Goal: Find specific page/section: Find specific page/section

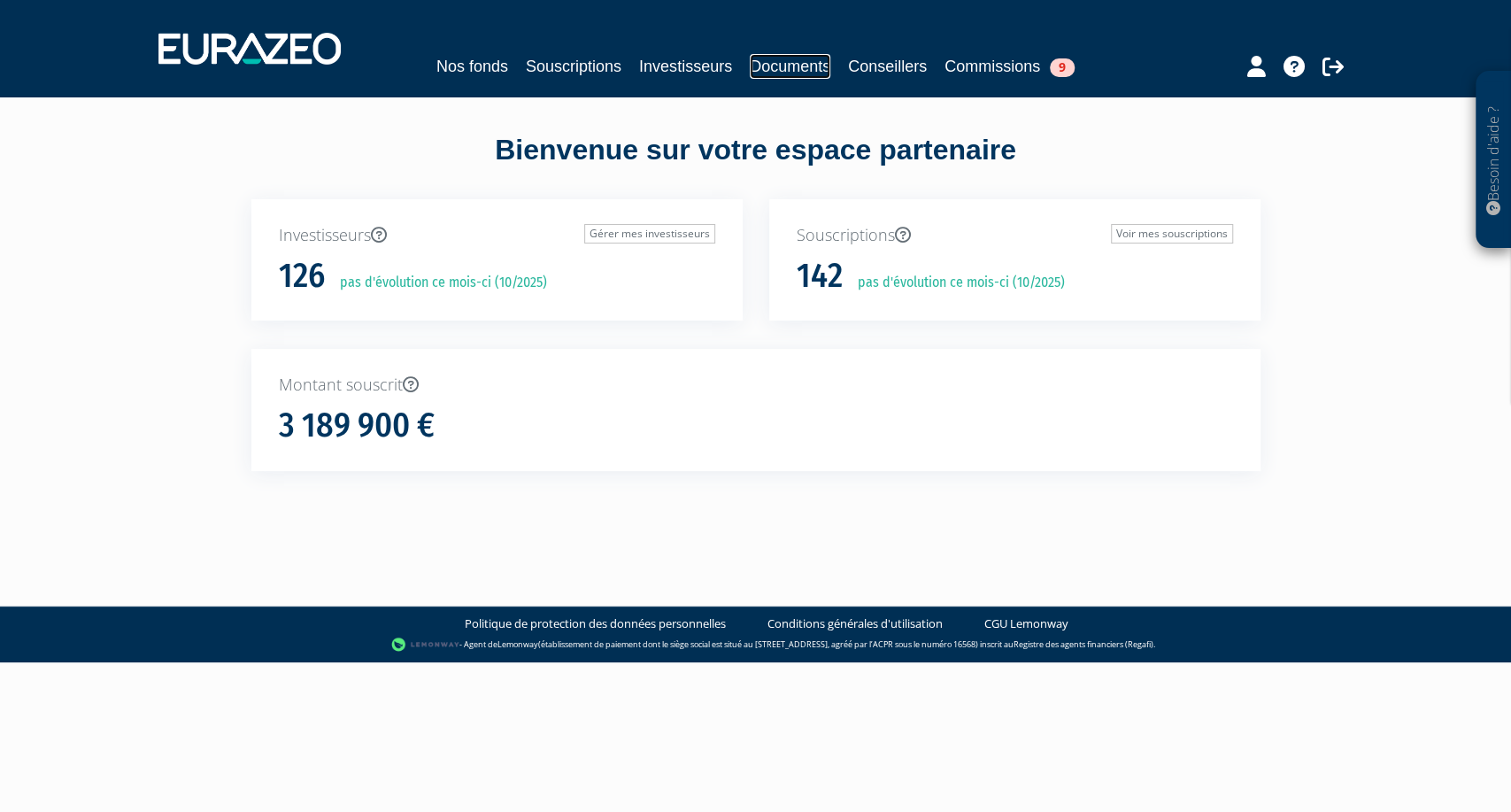
click at [783, 62] on link "Documents" at bounding box center [789, 66] width 81 height 24
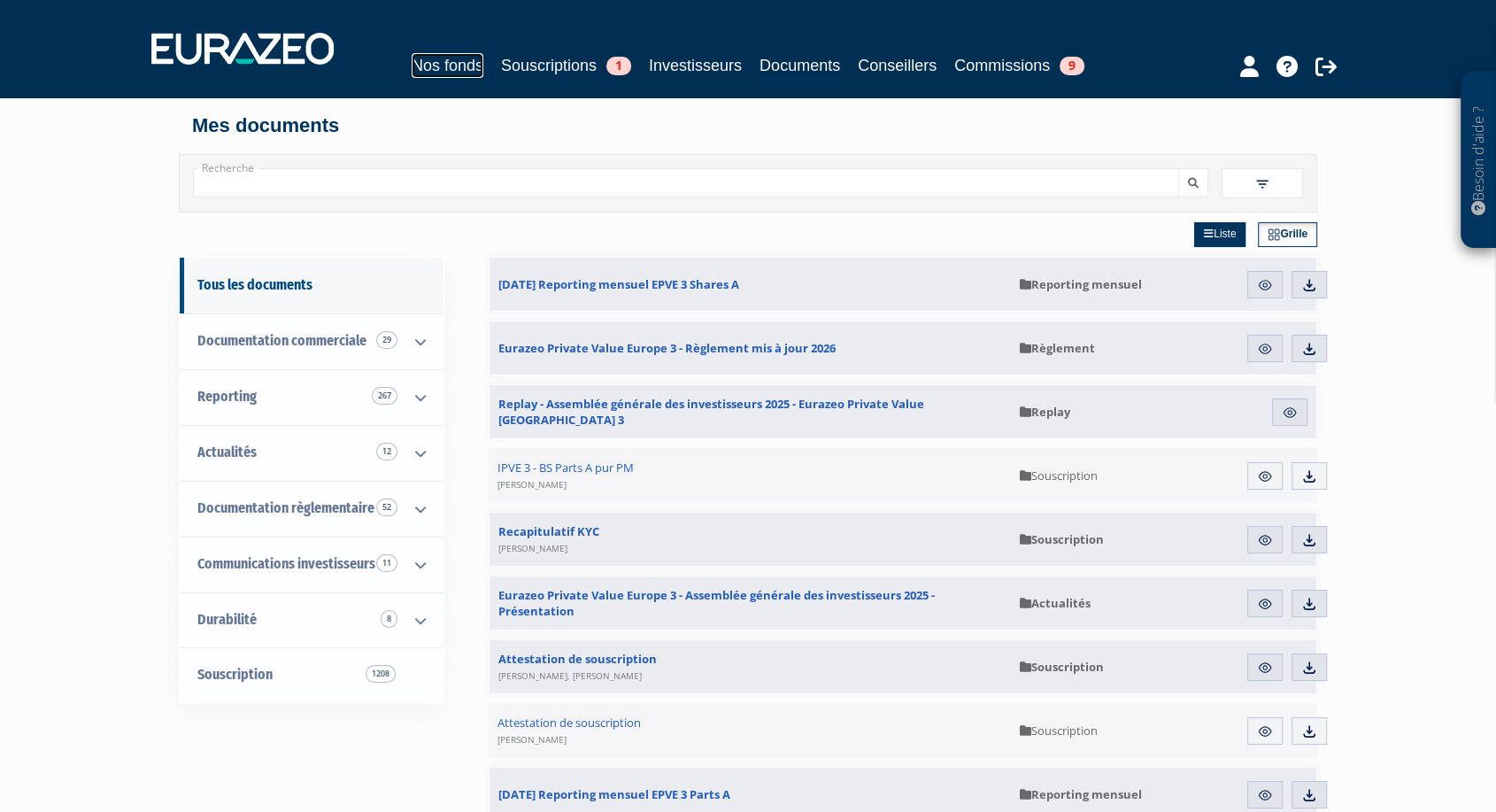
click at [458, 61] on link "Nos fonds" at bounding box center [447, 65] width 72 height 24
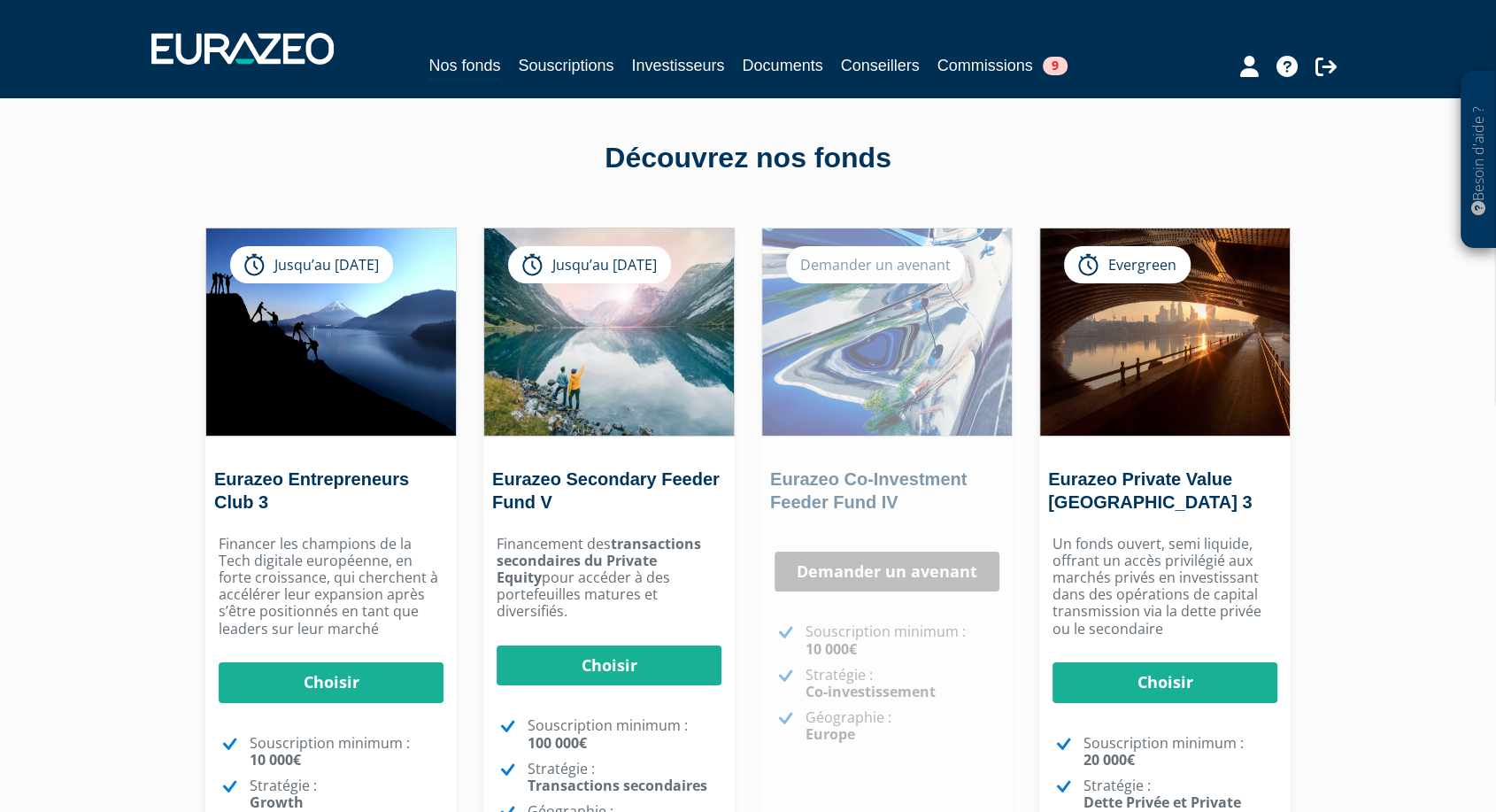
scroll to position [7, 0]
